Goal: Find specific page/section: Find specific page/section

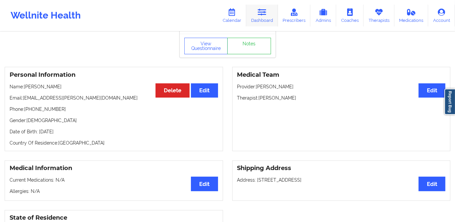
click at [270, 21] on link "Dashboard" at bounding box center [262, 16] width 32 height 22
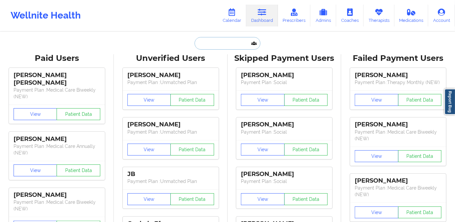
paste input "[PERSON_NAME]"
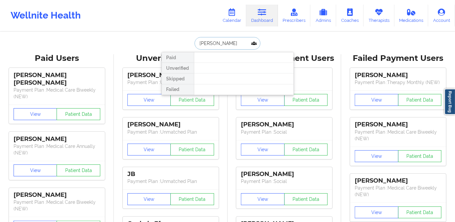
click at [198, 44] on input "[PERSON_NAME]" at bounding box center [228, 43] width 66 height 13
click at [199, 44] on input "[PERSON_NAME]" at bounding box center [228, 43] width 66 height 13
drag, startPoint x: 243, startPoint y: 45, endPoint x: 231, endPoint y: 46, distance: 11.6
click at [231, 46] on input "[PERSON_NAME]" at bounding box center [228, 43] width 66 height 13
drag, startPoint x: 228, startPoint y: 44, endPoint x: 212, endPoint y: 46, distance: 15.8
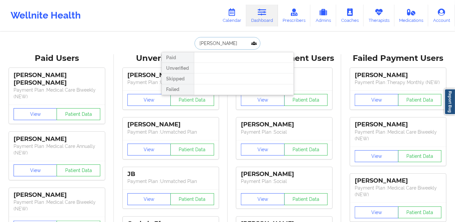
click at [212, 46] on input "[PERSON_NAME]" at bounding box center [228, 43] width 66 height 13
type input "[PERSON_NAME]"
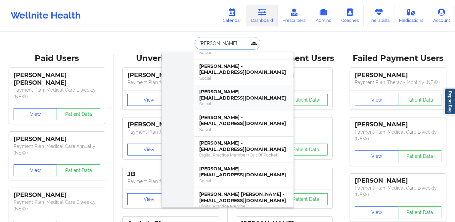
scroll to position [30, 0]
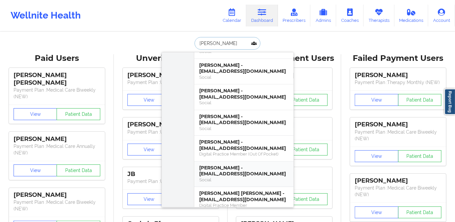
click at [233, 179] on div "Social" at bounding box center [244, 180] width 89 height 6
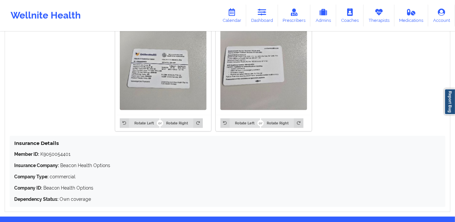
scroll to position [535, 0]
